Goal: Navigation & Orientation: Go to known website

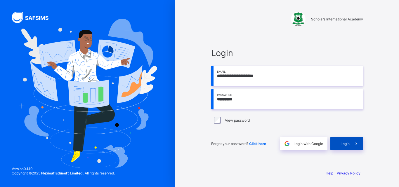
type input "*********"
click at [344, 143] on span "Login" at bounding box center [345, 144] width 9 height 4
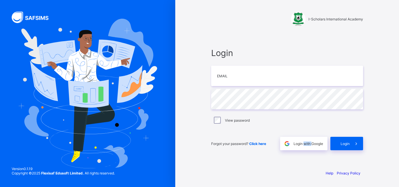
click at [309, 145] on span "Login with Google" at bounding box center [309, 144] width 30 height 4
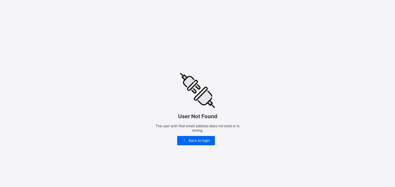
click at [206, 140] on span "Back to login" at bounding box center [199, 141] width 23 height 4
